Goal: Information Seeking & Learning: Learn about a topic

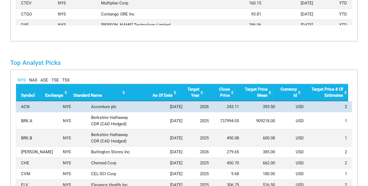
scroll to position [28, 0]
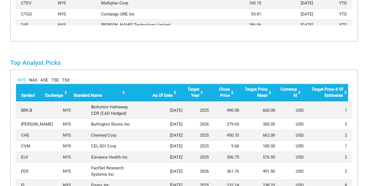
click at [35, 80] on link "NAS" at bounding box center [33, 80] width 8 height 6
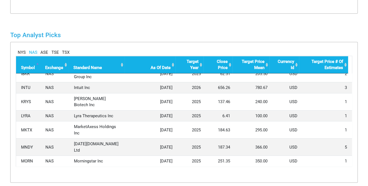
scroll to position [111, 0]
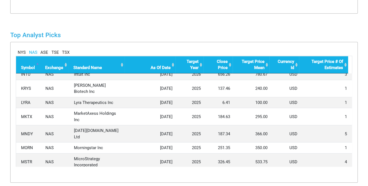
click at [19, 50] on link "NYS" at bounding box center [22, 52] width 8 height 6
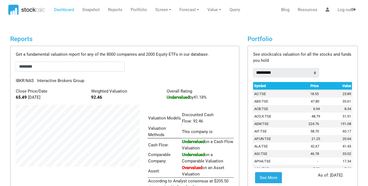
scroll to position [0, 0]
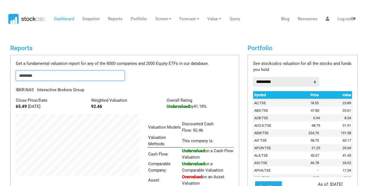
click at [54, 75] on input "********" at bounding box center [70, 76] width 109 height 10
type input "*"
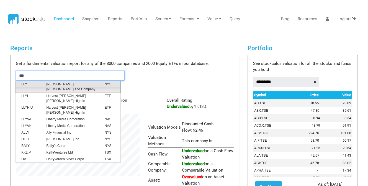
click at [57, 84] on span "[PERSON_NAME] [PERSON_NAME] and Company" at bounding box center [71, 87] width 58 height 10
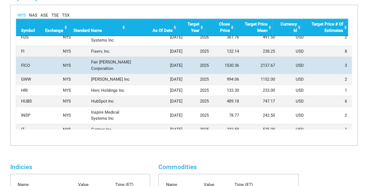
scroll to position [44, 0]
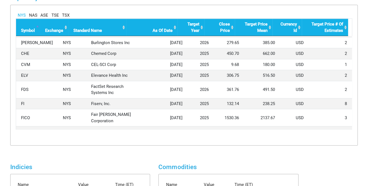
click at [33, 16] on link "NAS" at bounding box center [33, 15] width 8 height 6
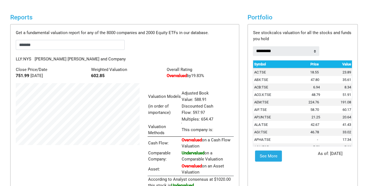
scroll to position [0, 0]
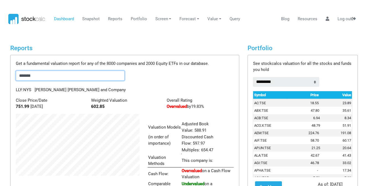
click at [61, 74] on input "*******" at bounding box center [70, 76] width 109 height 10
type input "*"
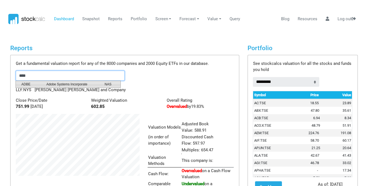
click at [62, 85] on span "Adobe Systems Incorporate" at bounding box center [71, 84] width 58 height 5
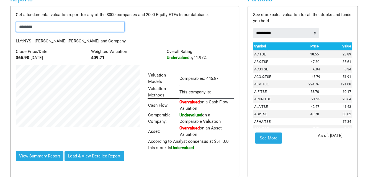
scroll to position [55, 0]
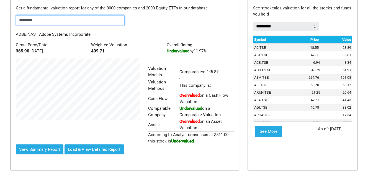
type input "********"
